Goal: Find specific page/section: Find specific page/section

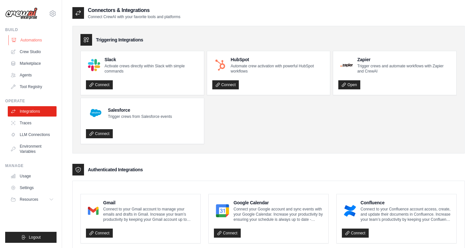
click at [35, 39] on link "Automations" at bounding box center [32, 40] width 49 height 10
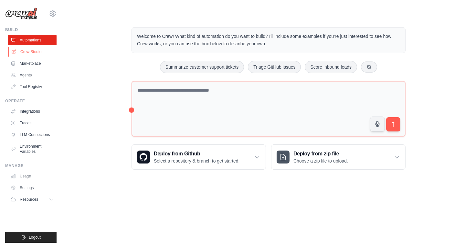
click at [39, 52] on link "Crew Studio" at bounding box center [32, 52] width 49 height 10
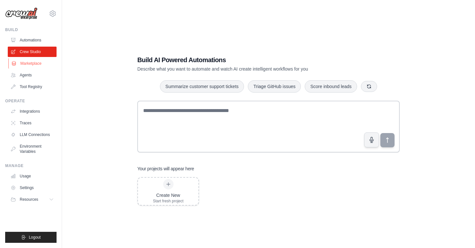
click at [36, 63] on link "Marketplace" at bounding box center [32, 63] width 49 height 10
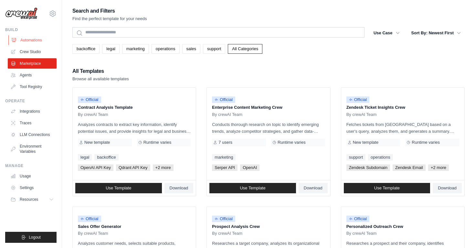
click at [36, 39] on link "Automations" at bounding box center [32, 40] width 49 height 10
